Goal: Information Seeking & Learning: Learn about a topic

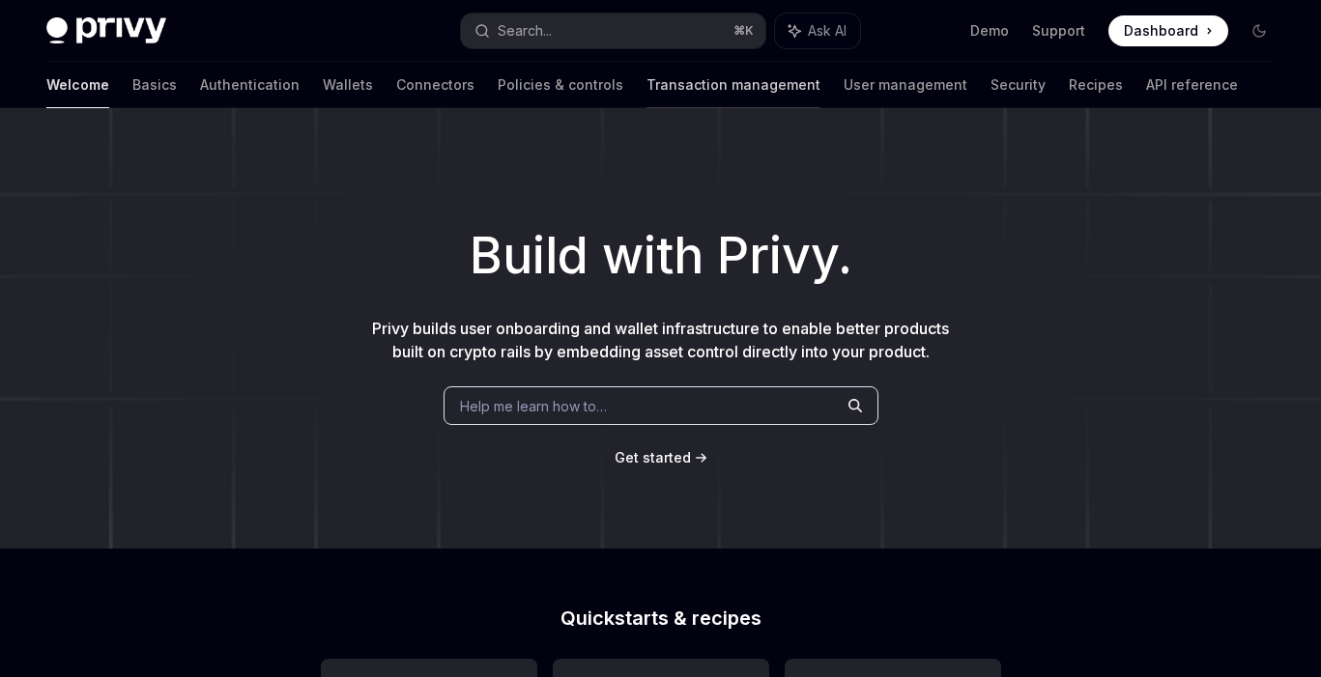
click at [646, 95] on link "Transaction management" at bounding box center [733, 85] width 174 height 46
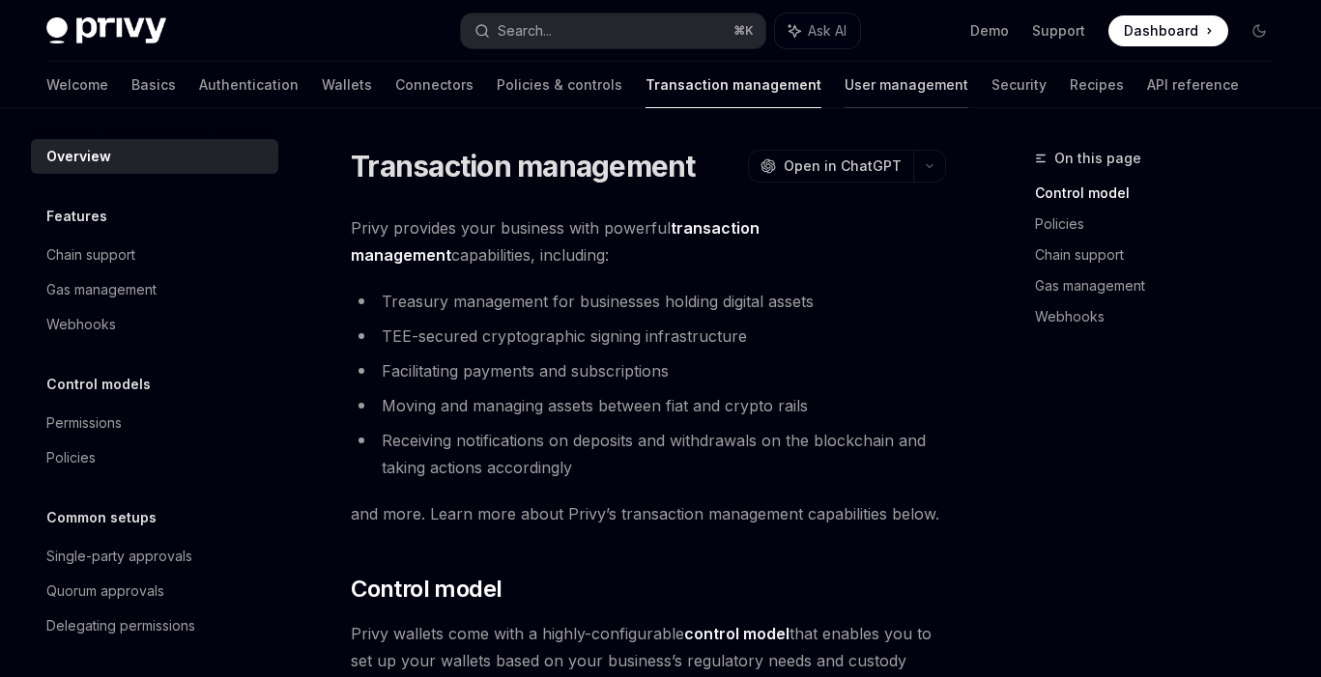
click at [845, 86] on link "User management" at bounding box center [907, 85] width 124 height 46
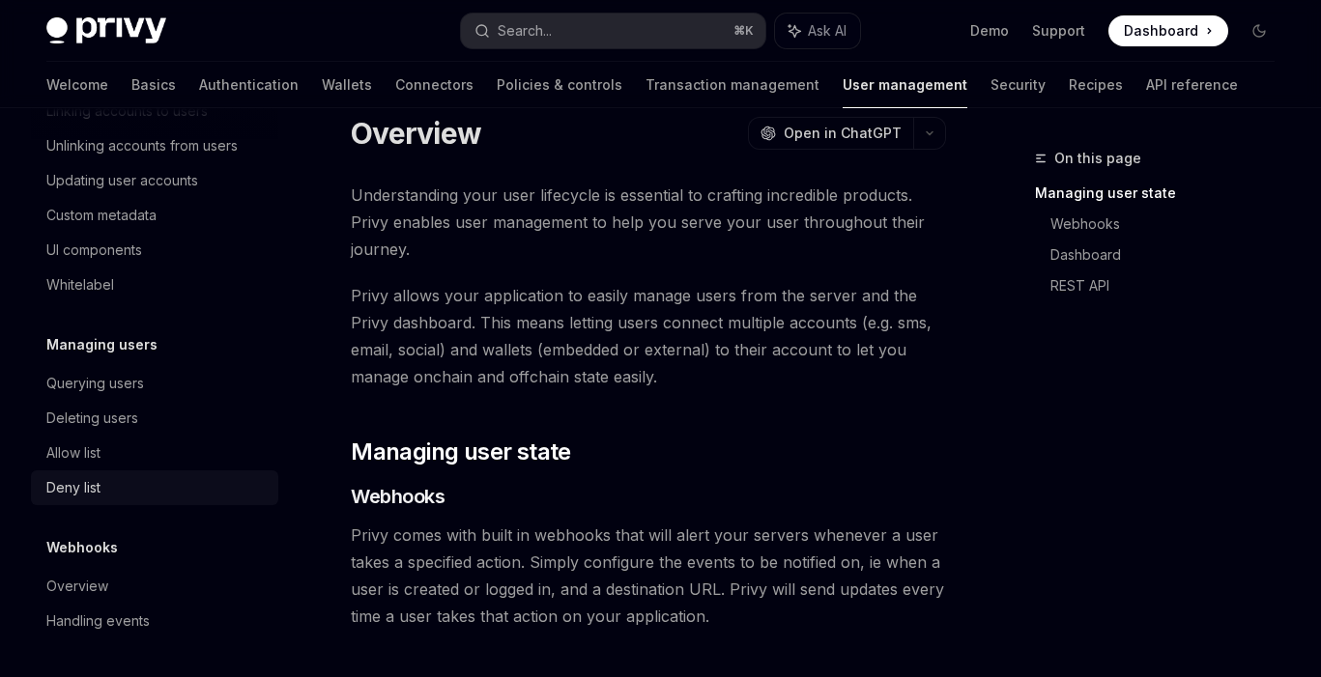
scroll to position [36, 0]
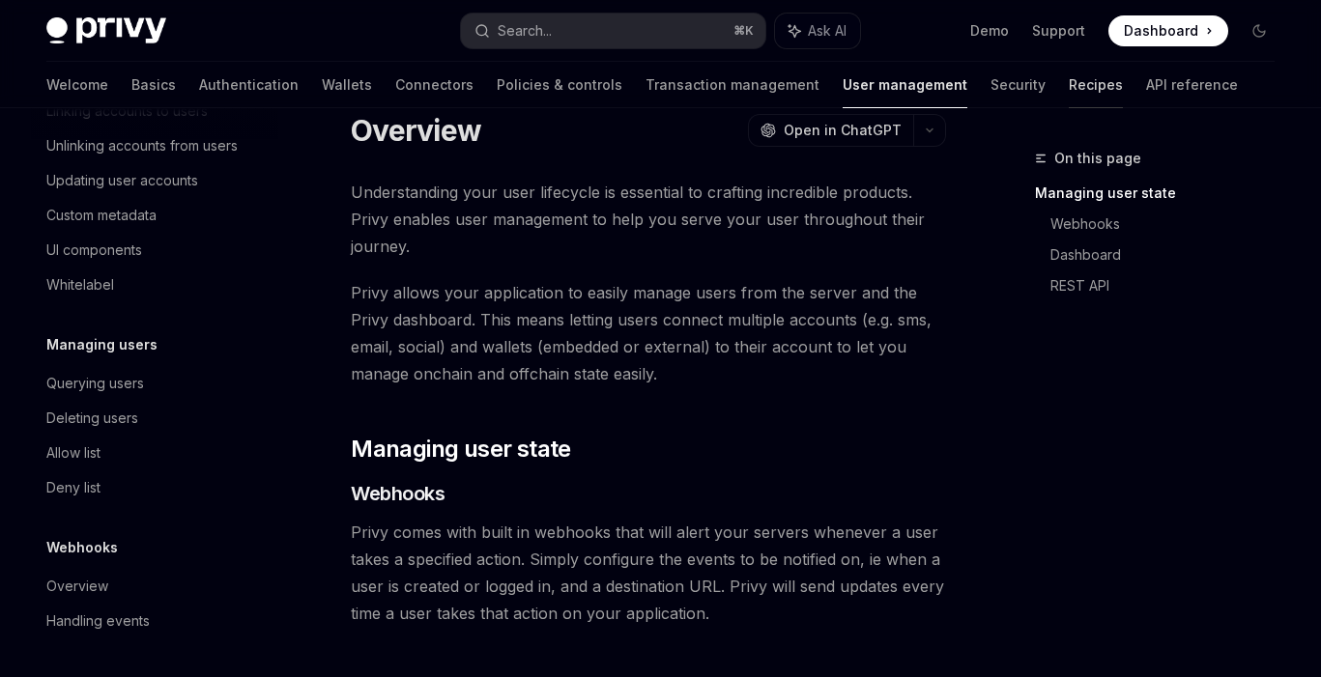
click at [1069, 100] on link "Recipes" at bounding box center [1096, 85] width 54 height 46
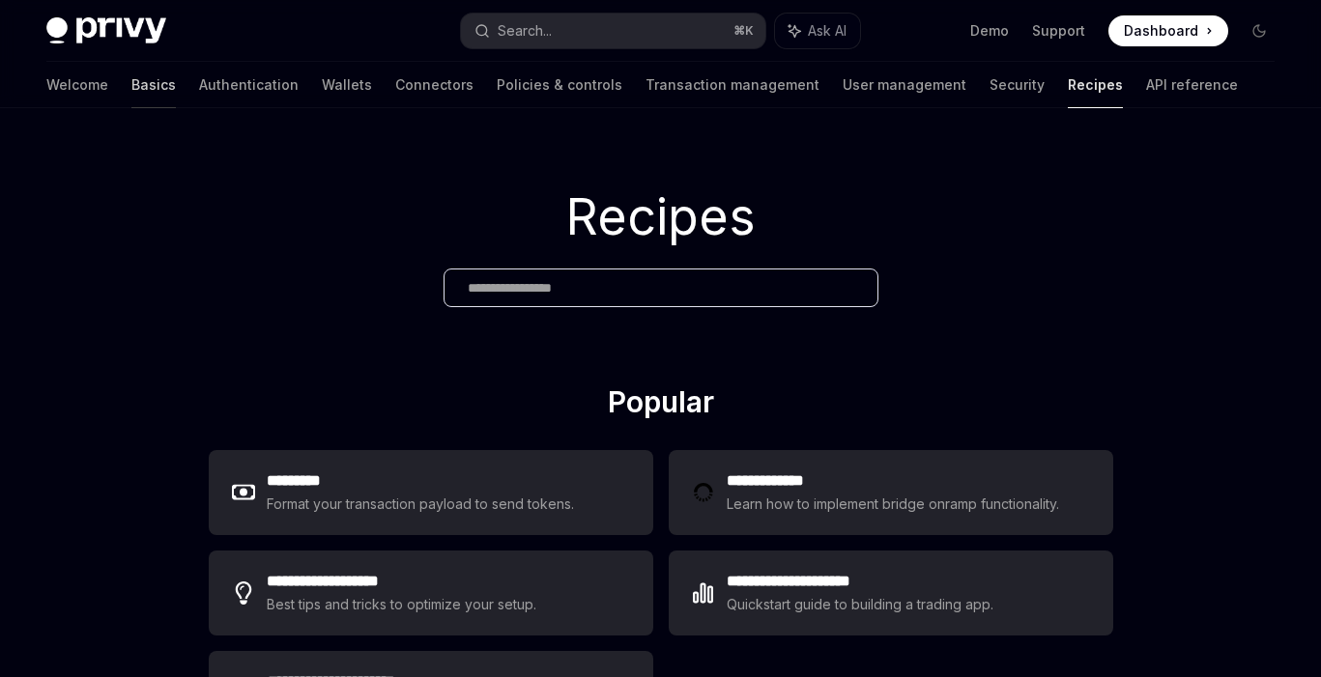
click at [131, 89] on link "Basics" at bounding box center [153, 85] width 44 height 46
type textarea "*"
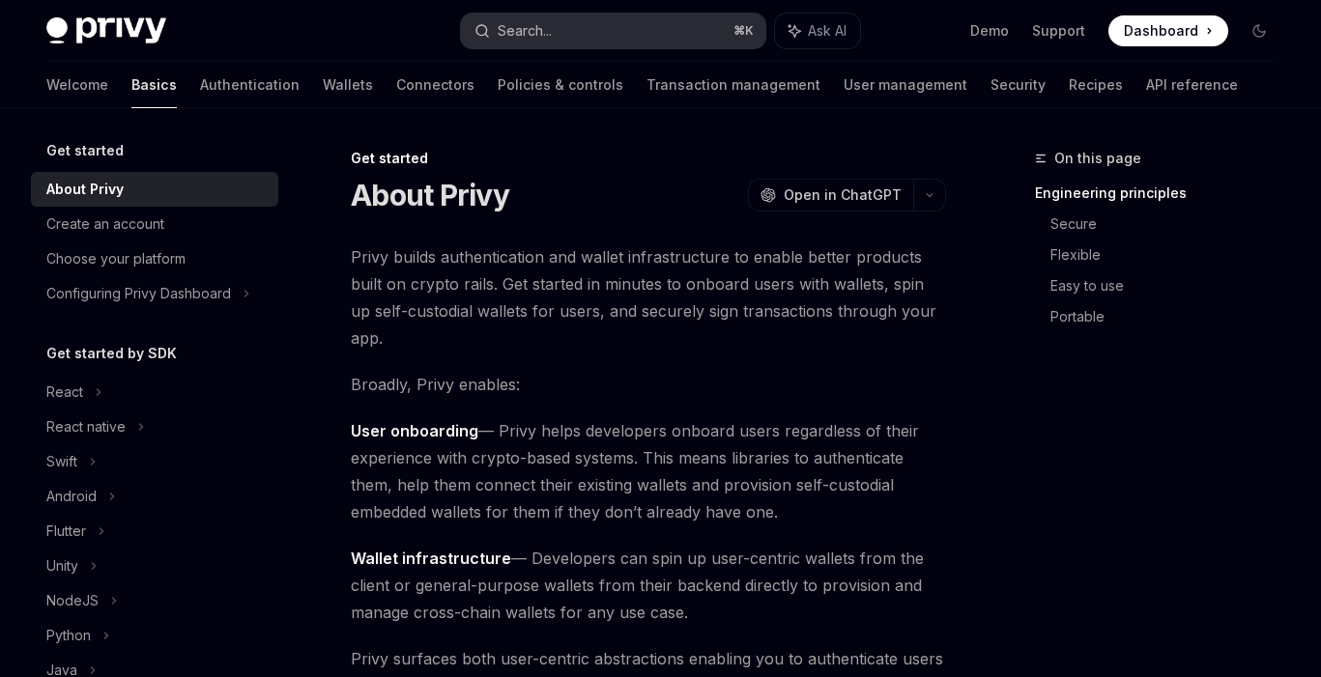
click at [602, 37] on button "Search... ⌘ K" at bounding box center [613, 31] width 304 height 35
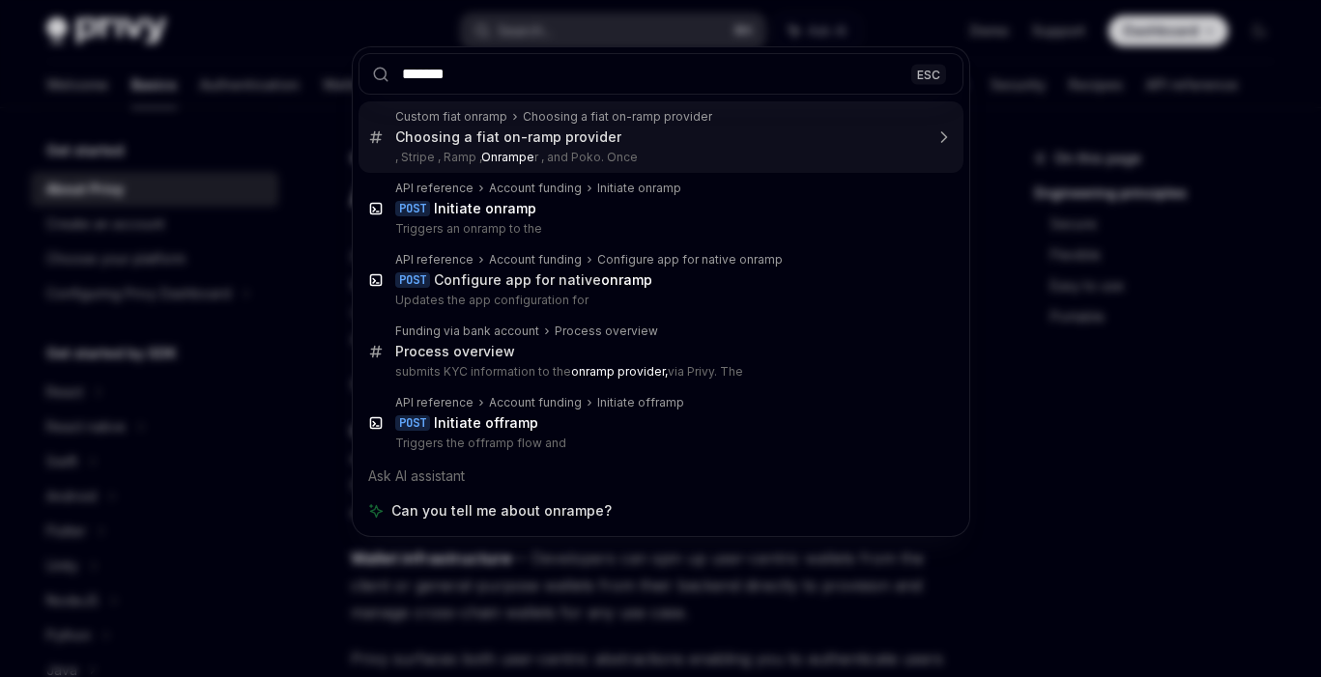
type input "******"
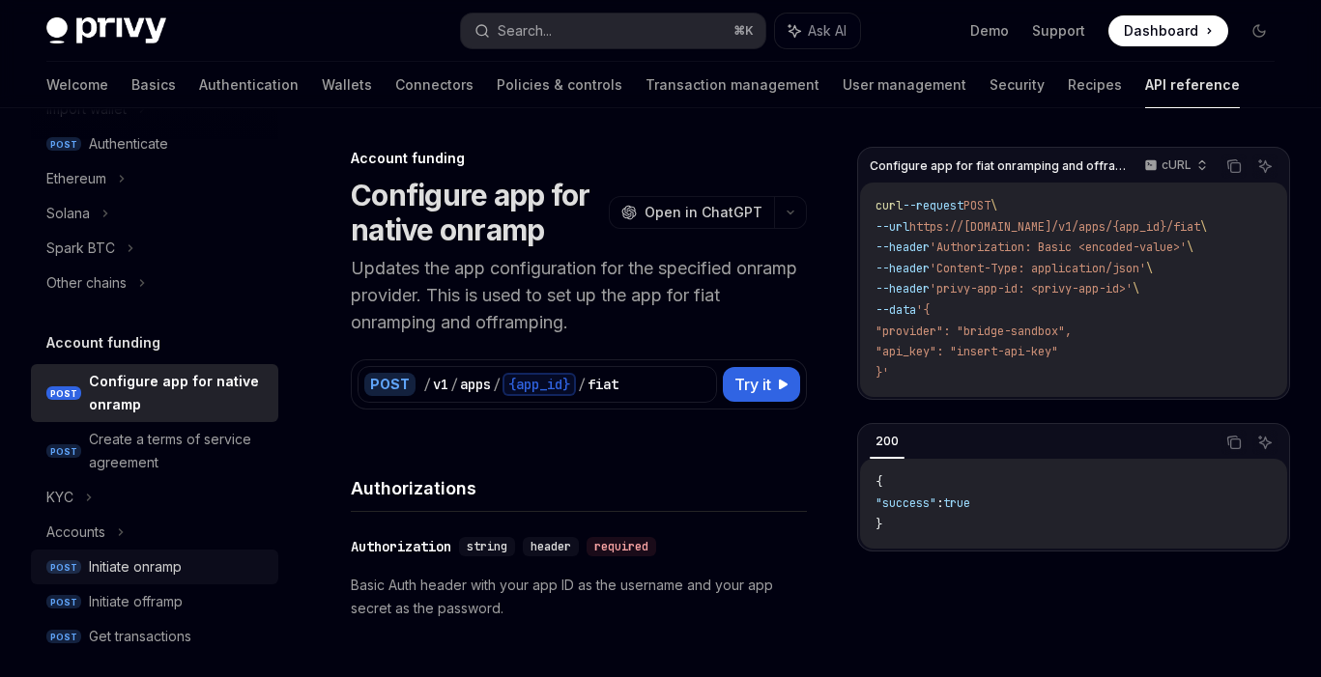
click at [138, 581] on link "POST Initiate onramp" at bounding box center [154, 567] width 247 height 35
type textarea "*"
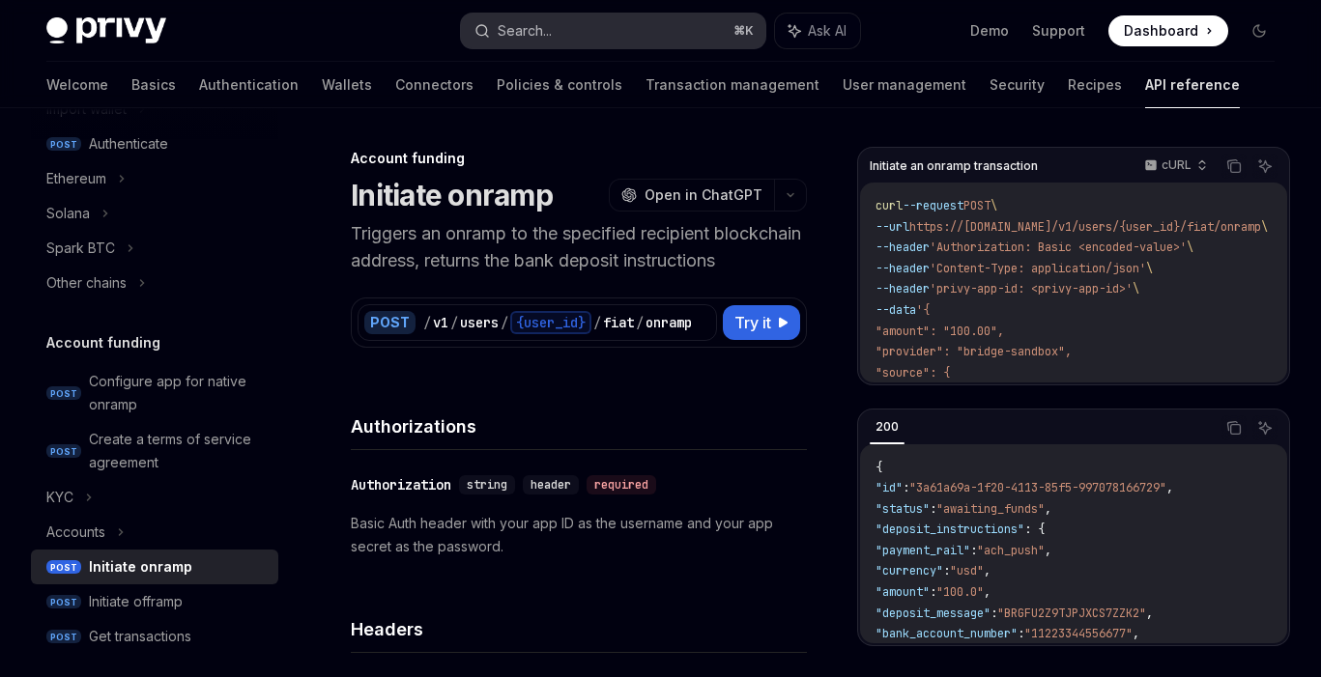
click at [602, 36] on button "Search... ⌘ K" at bounding box center [613, 31] width 304 height 35
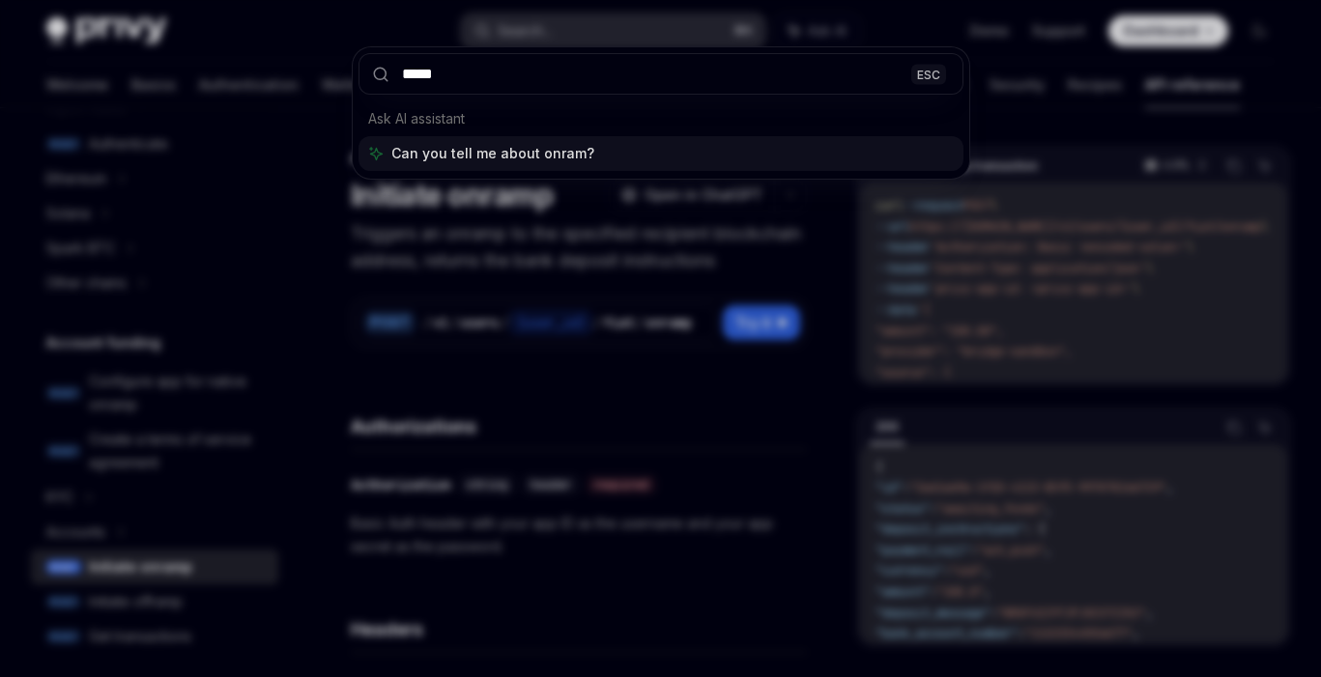
type input "******"
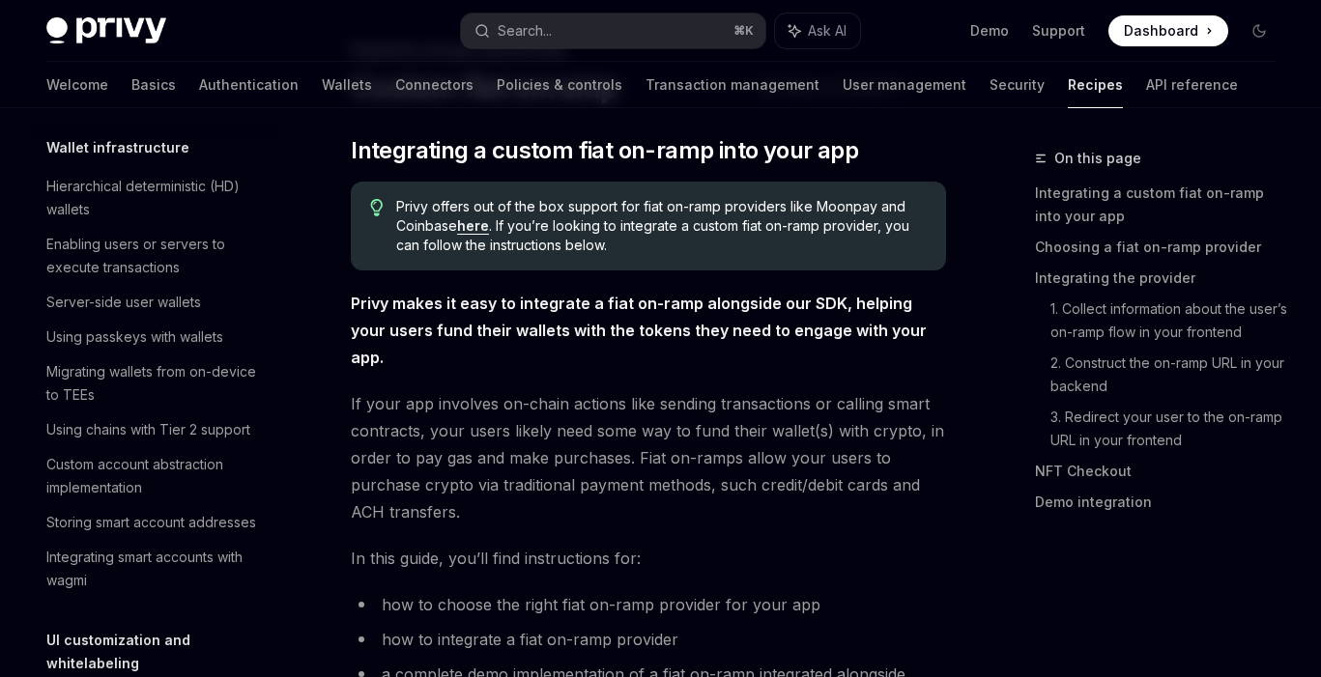
scroll to position [1479, 0]
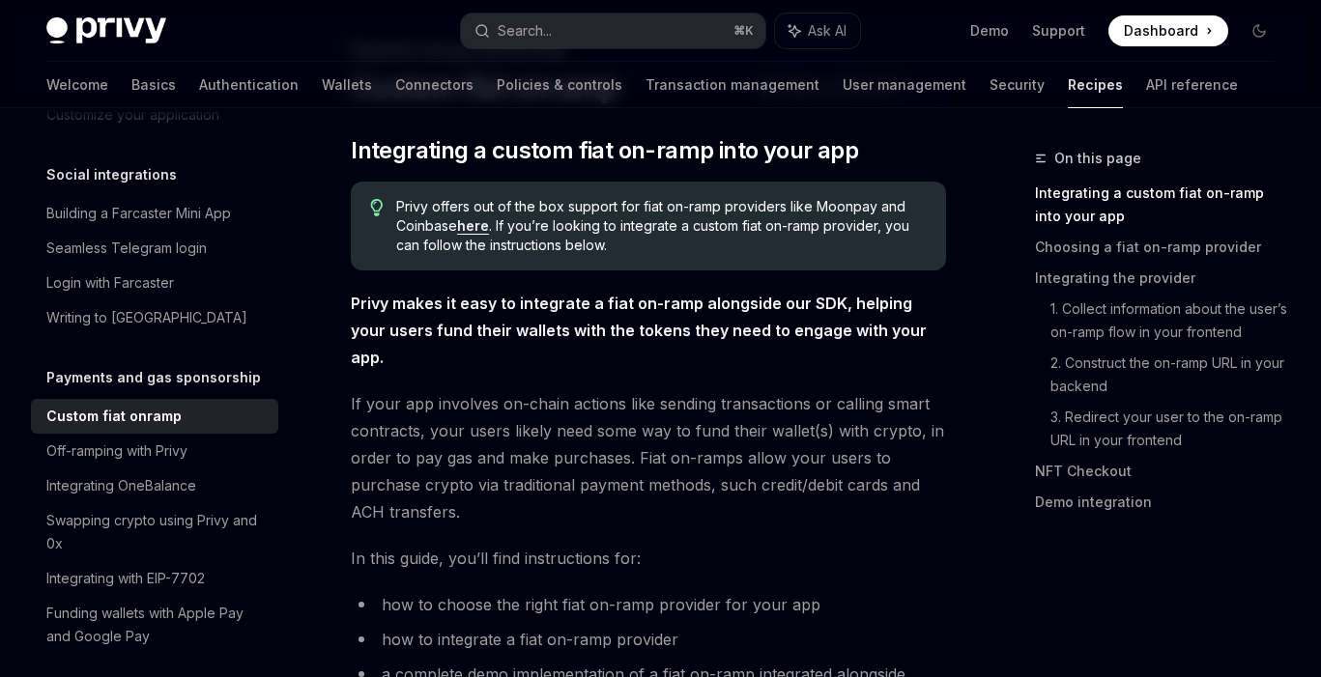
click at [703, 461] on span "If your app involves on-chain actions like sending transactions or calling smar…" at bounding box center [648, 457] width 595 height 135
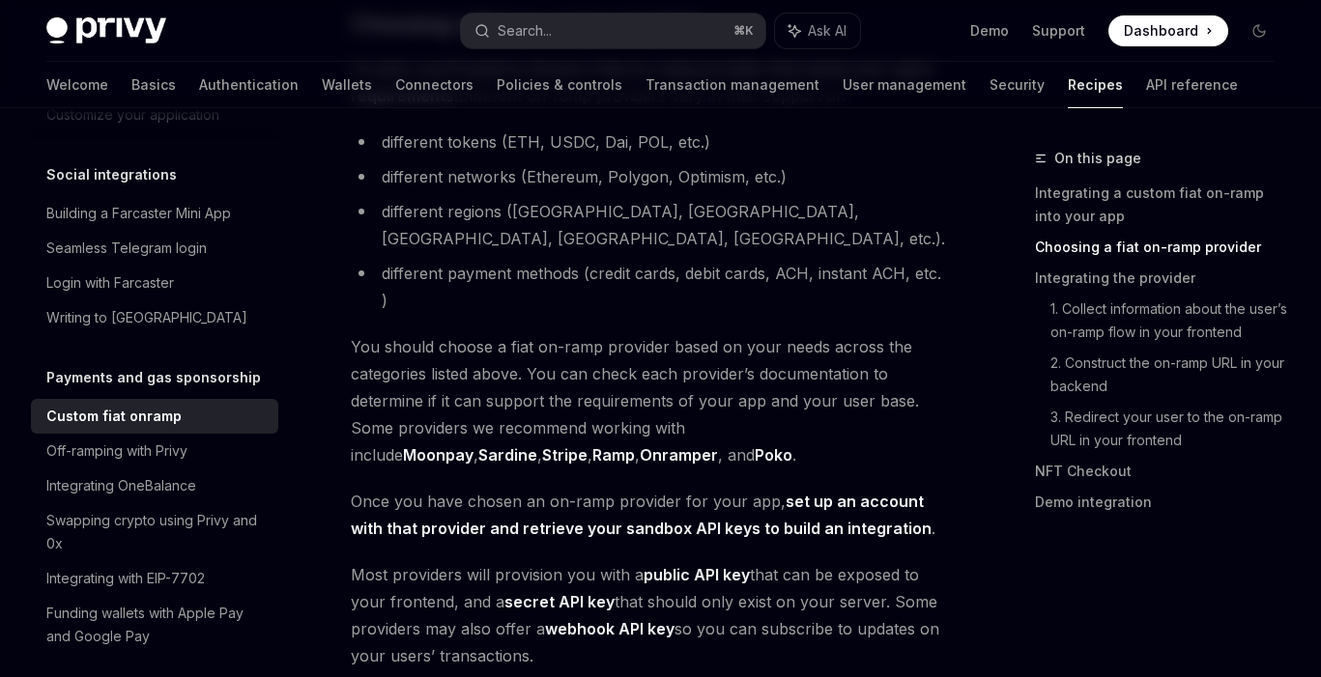
scroll to position [862, 0]
click at [755, 444] on link "Poko" at bounding box center [774, 454] width 38 height 20
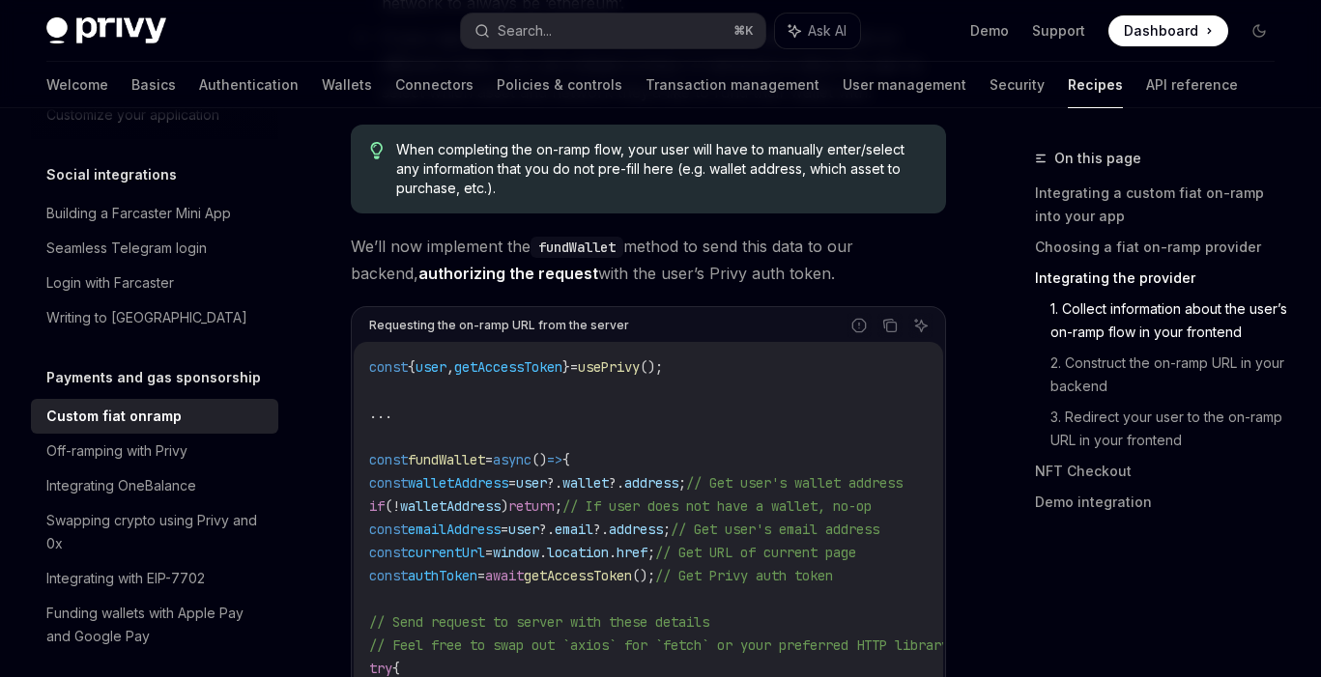
scroll to position [3621, 0]
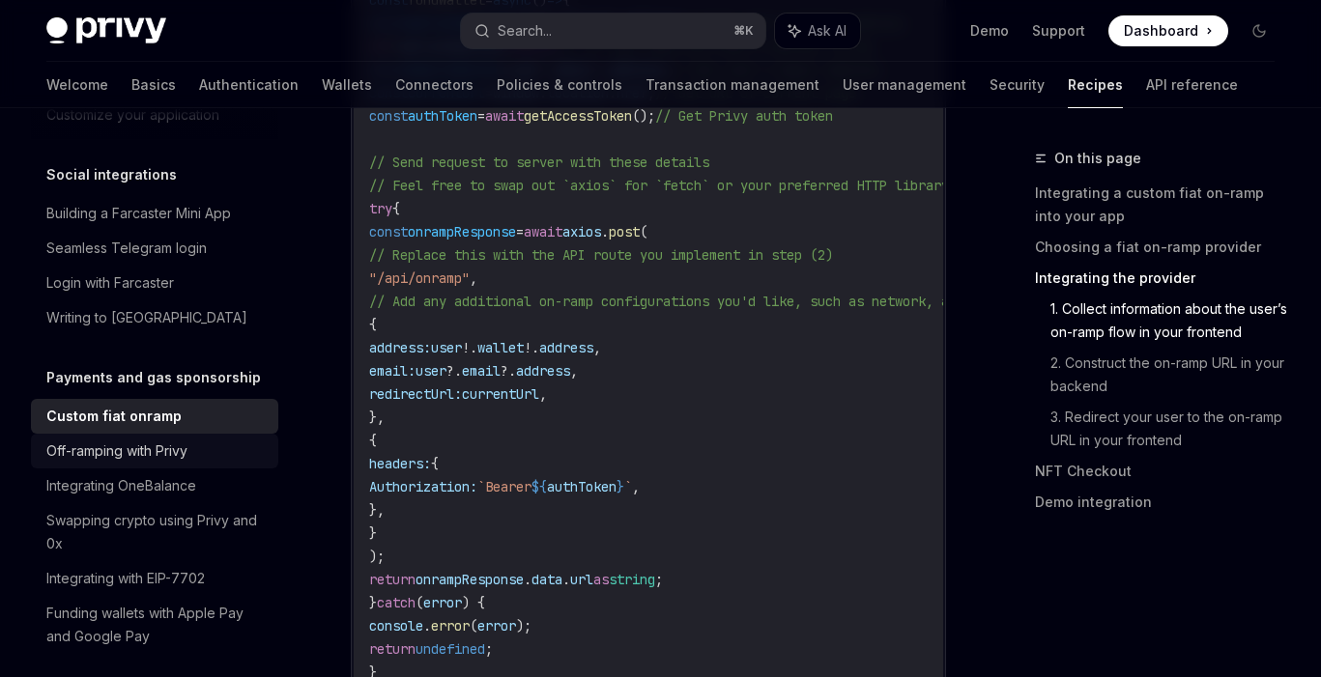
click at [181, 440] on div "Off-ramping with Privy" at bounding box center [116, 451] width 141 height 23
type textarea "*"
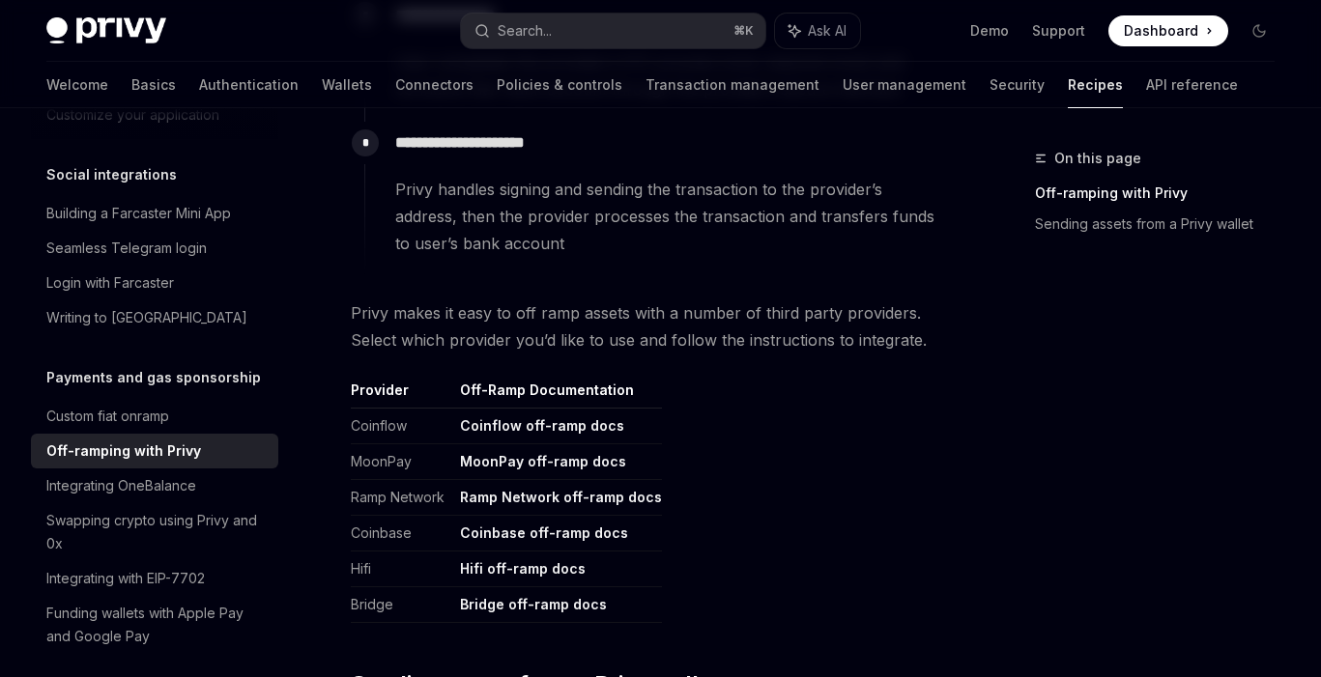
scroll to position [799, 0]
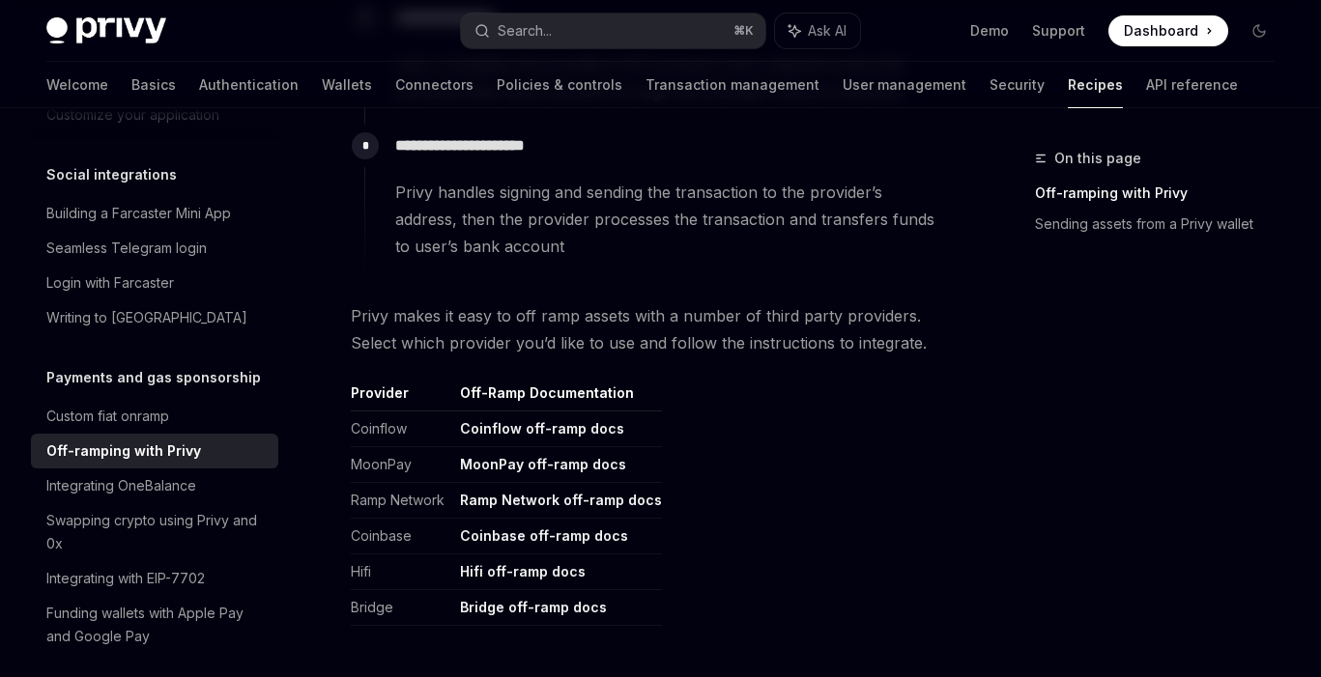
click at [601, 429] on link "Coinflow off-ramp docs" at bounding box center [542, 428] width 164 height 17
click at [913, 460] on table "Provider Off-Ramp Documentation Coinflow Coinflow off-ramp docs MoonPay MoonPay…" at bounding box center [648, 505] width 595 height 243
